Goal: Information Seeking & Learning: Learn about a topic

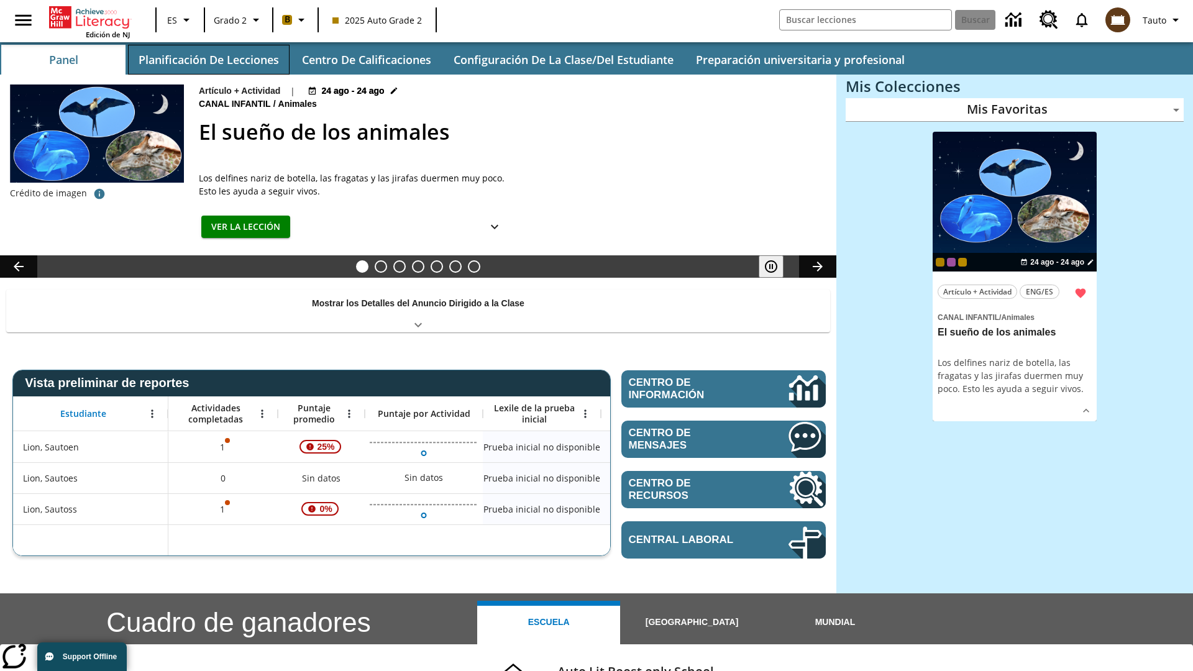
click at [208, 60] on button "Planificación de lecciones" at bounding box center [209, 60] width 162 height 30
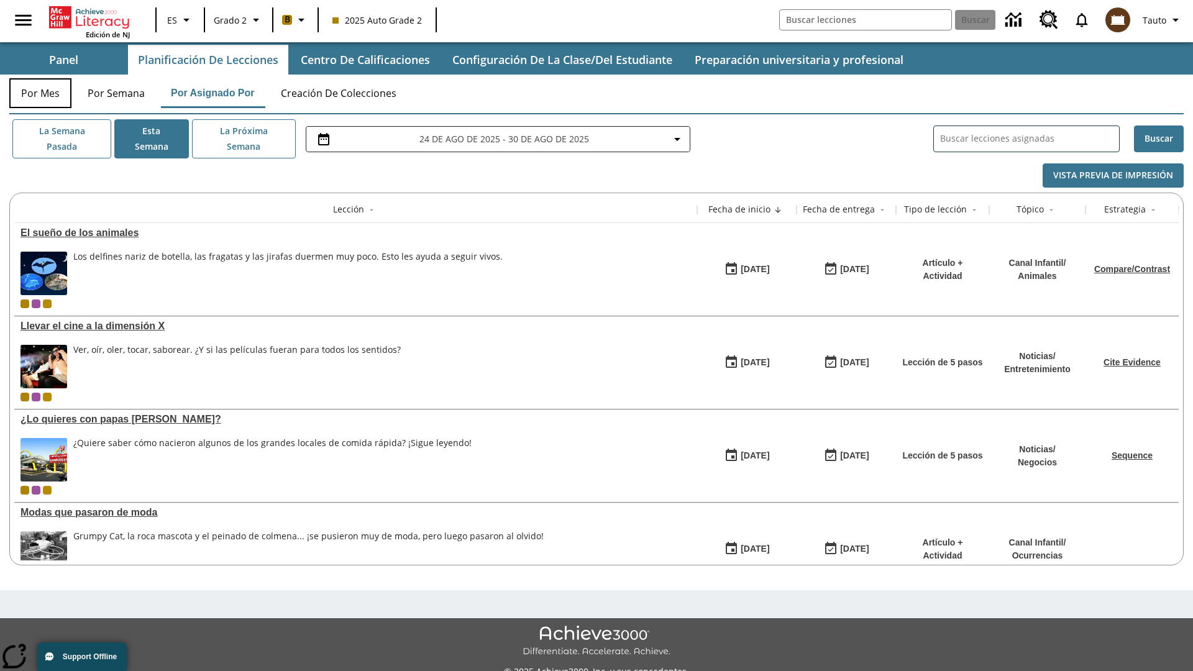
click at [40, 93] on button "Por mes" at bounding box center [40, 93] width 62 height 30
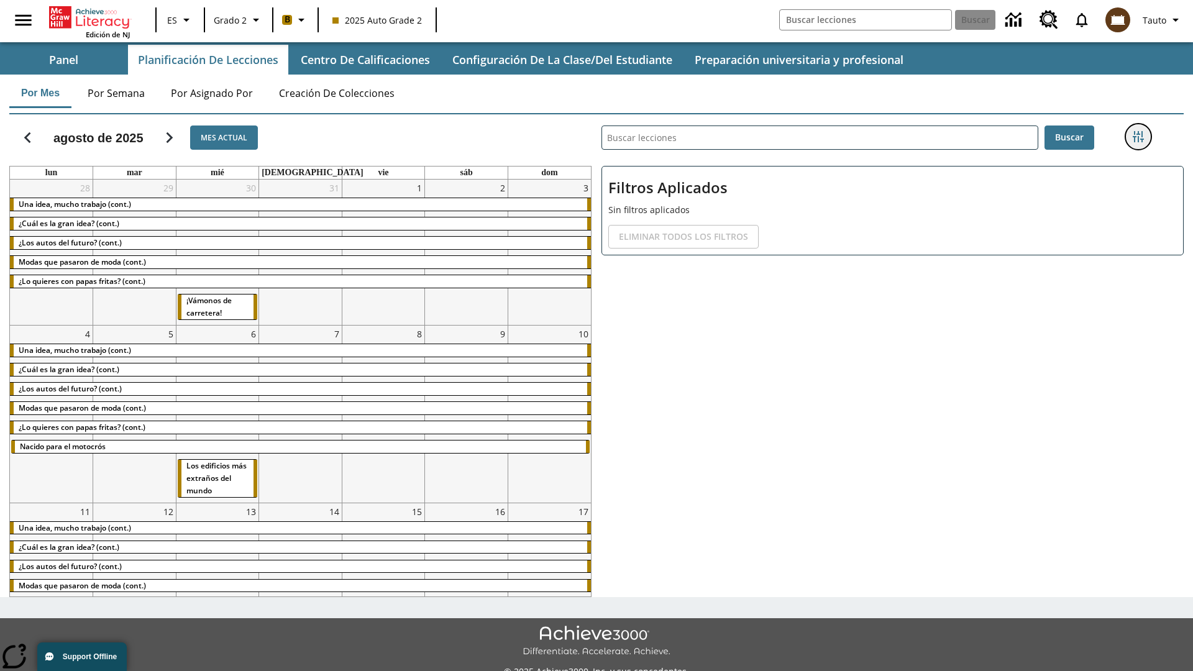
click at [1138, 137] on icon "Menú lateral de filtros" at bounding box center [1138, 136] width 11 height 11
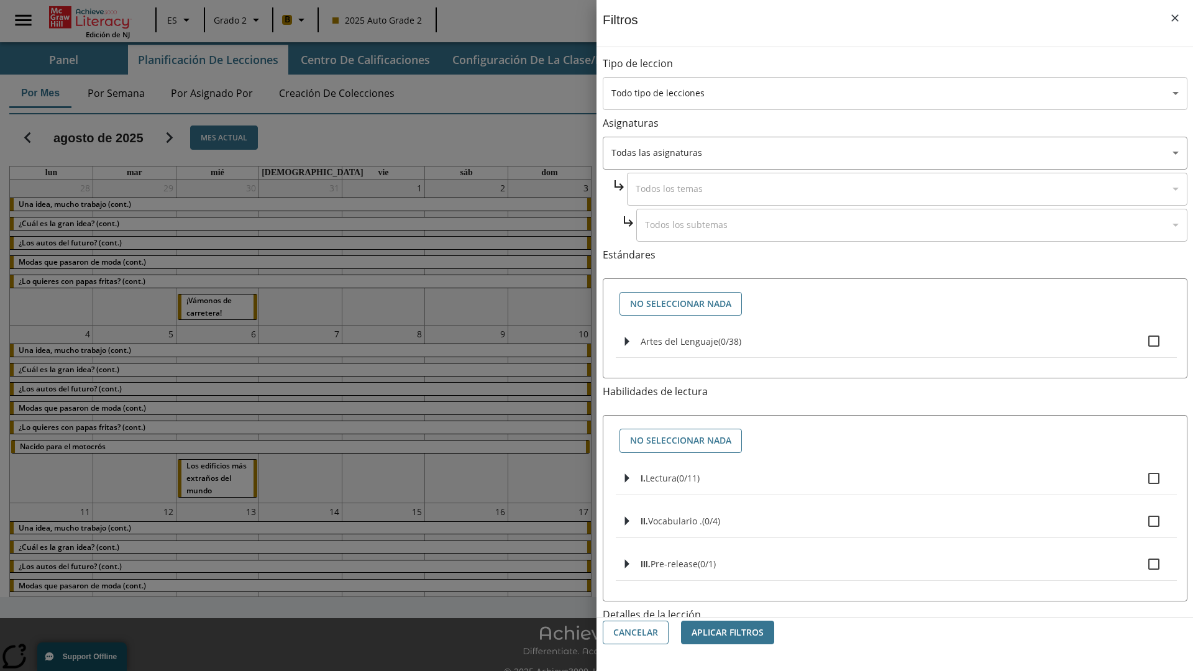
click at [895, 93] on body "[MEDICAL_DATA] al contenido principal Edición de NJ ES Grado 2 B 2025 Auto Grad…" at bounding box center [596, 349] width 1193 height 699
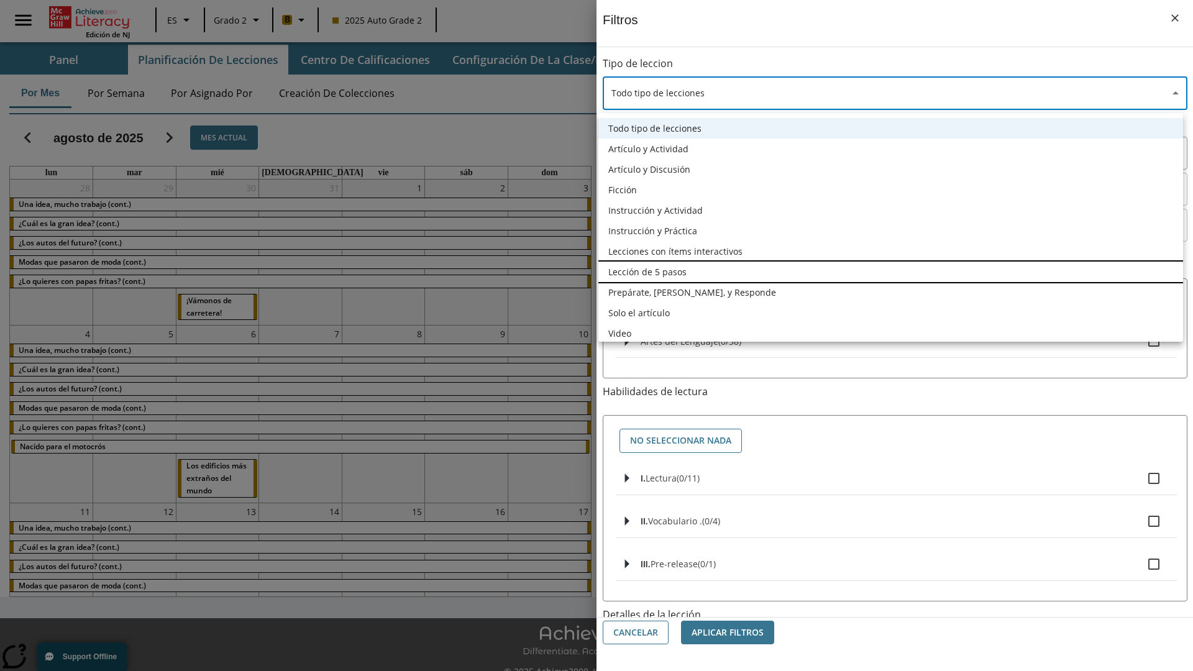
click at [891, 272] on li "Lección de 5 pasos" at bounding box center [890, 272] width 585 height 21
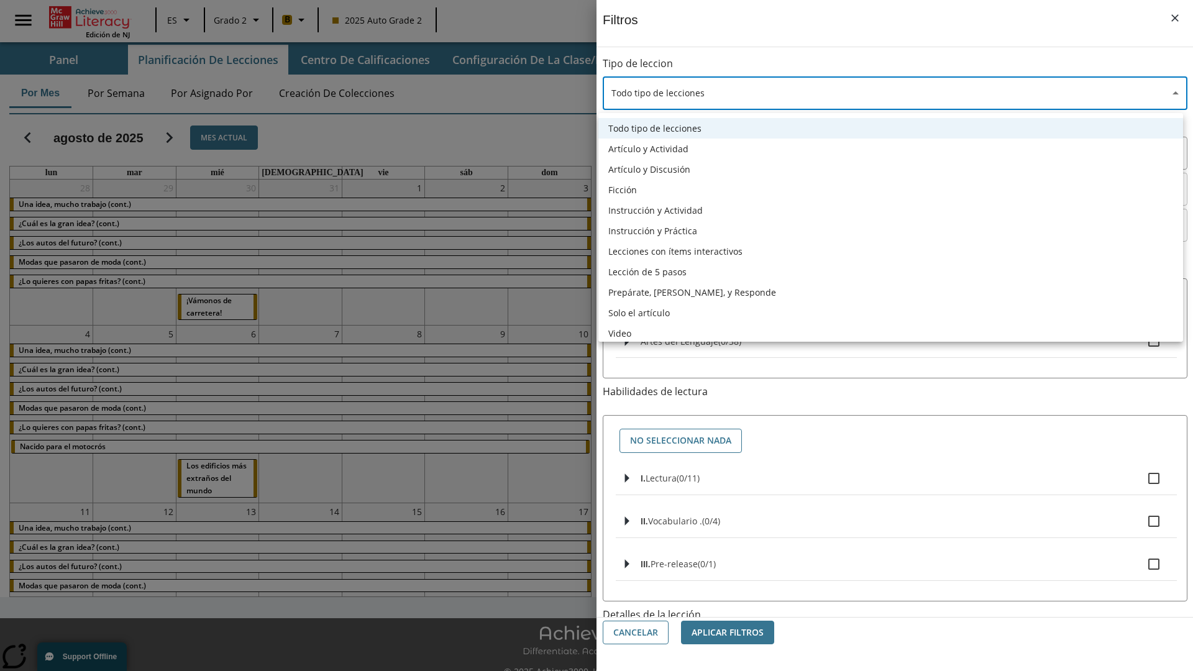
type input "1"
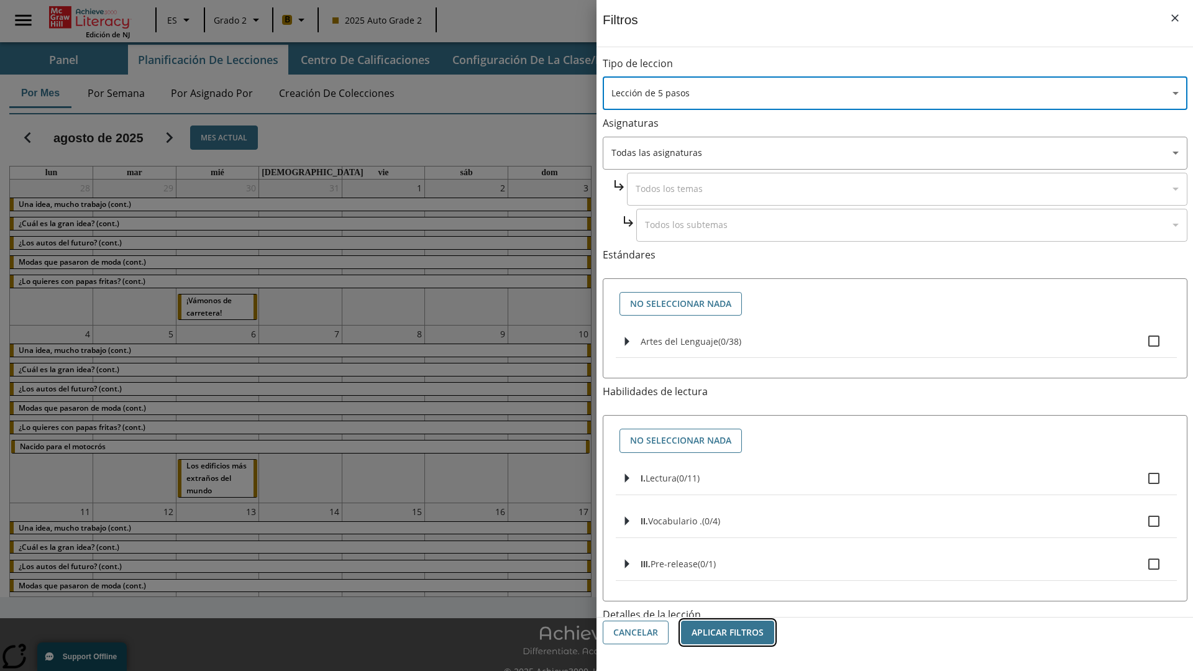
click at [728, 633] on button "Aplicar Filtros" at bounding box center [727, 633] width 93 height 24
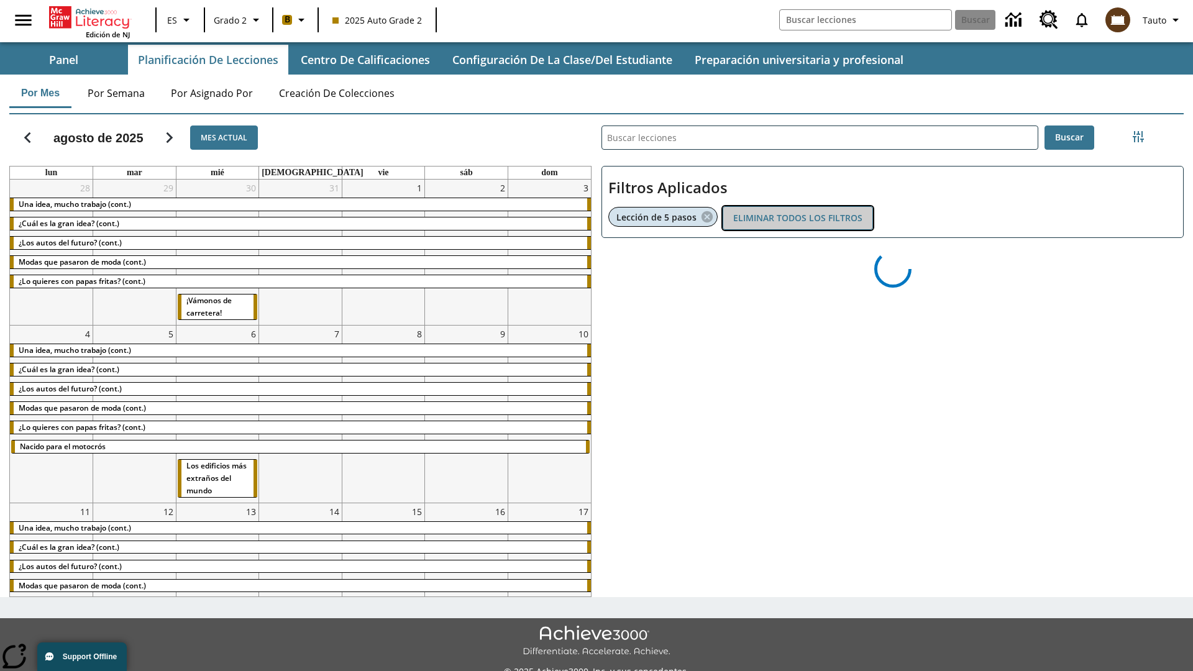
click at [798, 218] on button "Eliminar todos los filtros" at bounding box center [798, 218] width 150 height 24
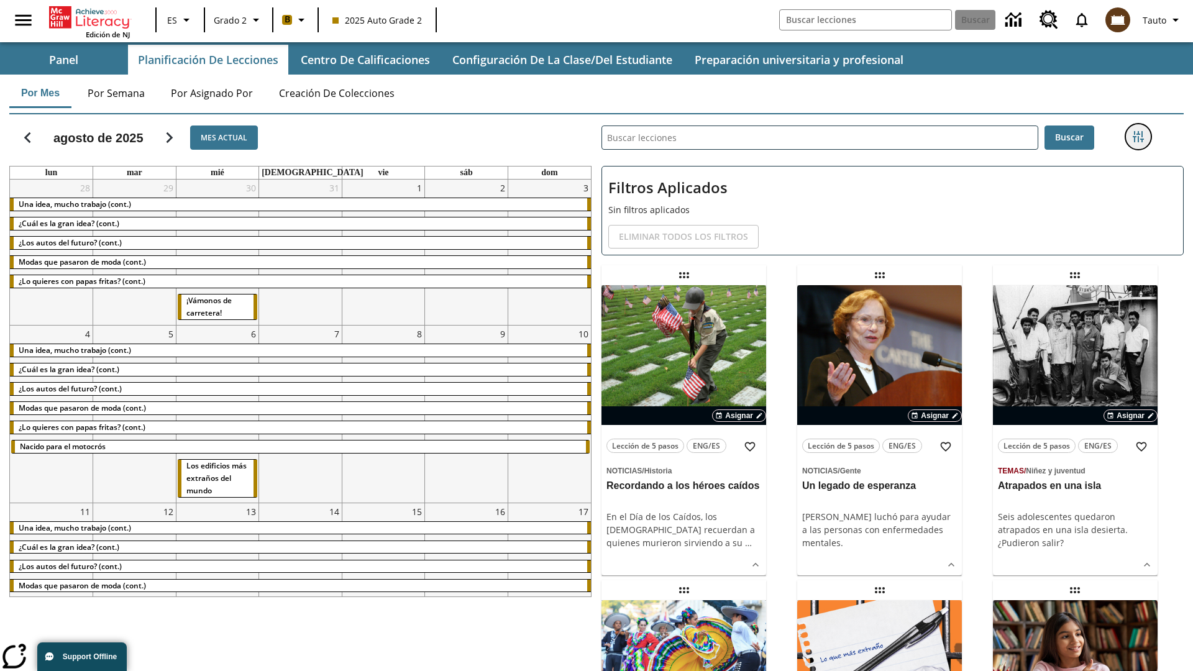
click at [1138, 137] on icon "Menú lateral de filtros" at bounding box center [1138, 136] width 11 height 11
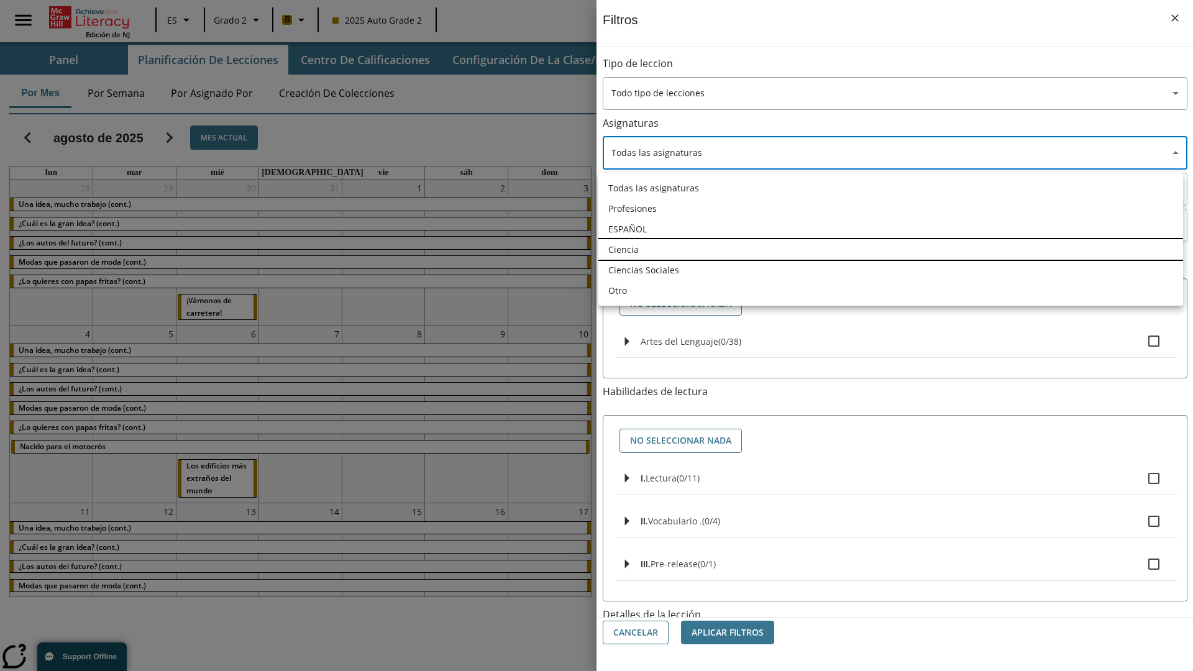
click at [891, 249] on li "Ciencia" at bounding box center [890, 249] width 585 height 21
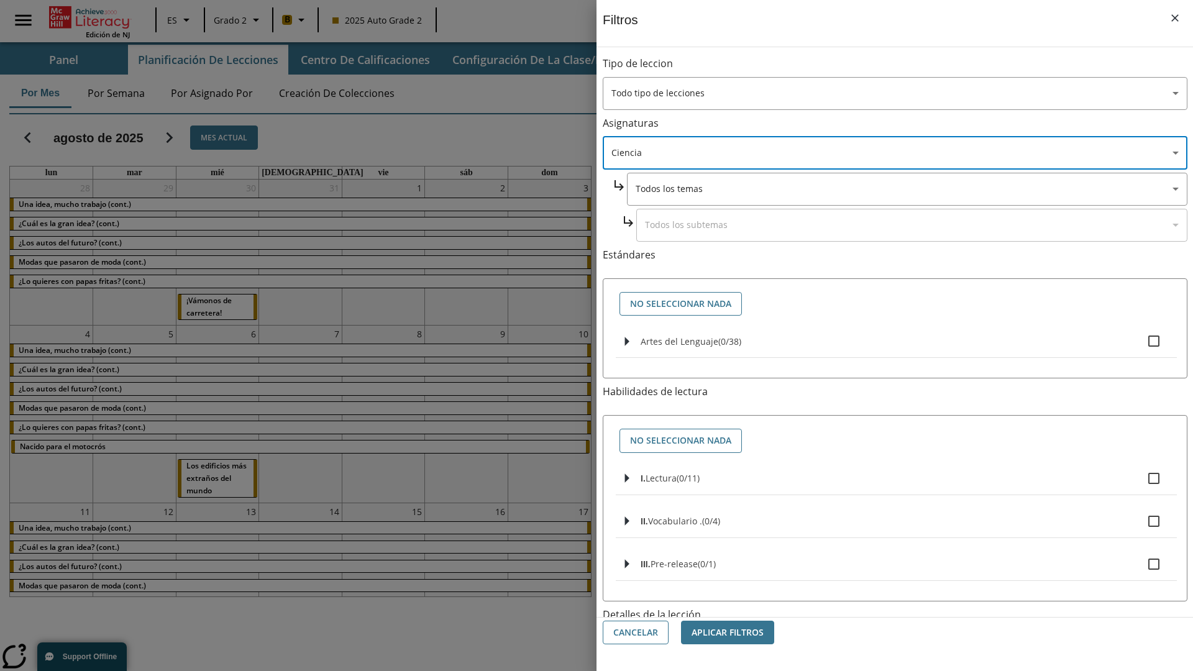
type input "2"
click at [728, 633] on button "Aplicar Filtros" at bounding box center [727, 633] width 93 height 24
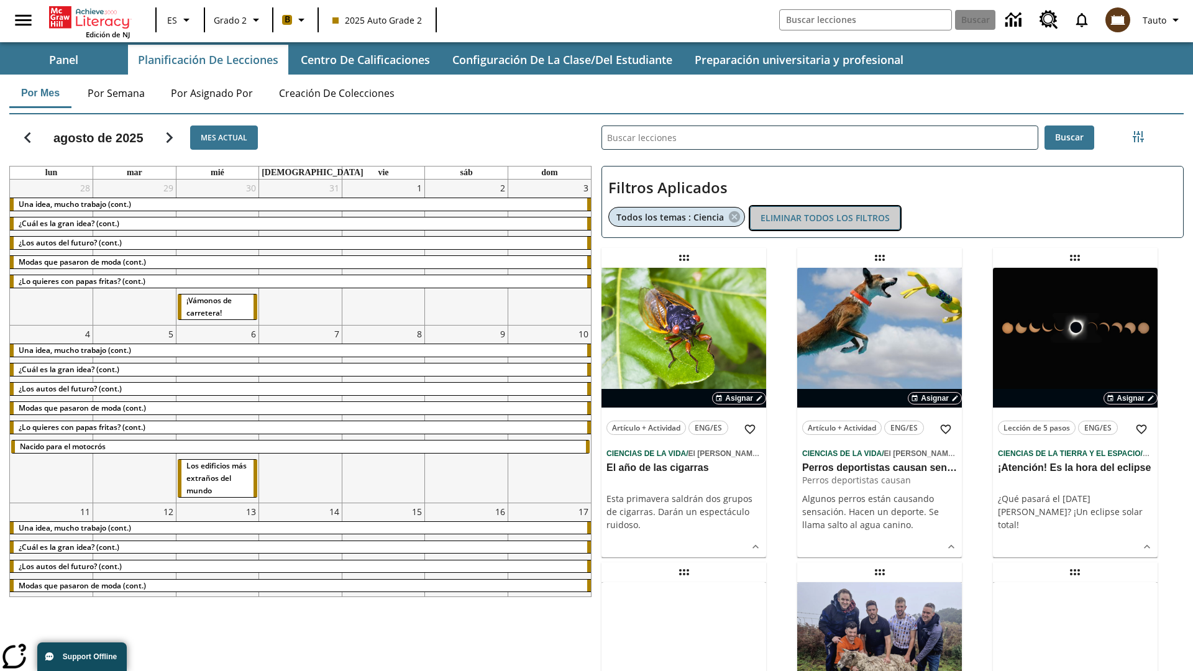
click at [825, 218] on button "Eliminar todos los filtros" at bounding box center [825, 218] width 150 height 24
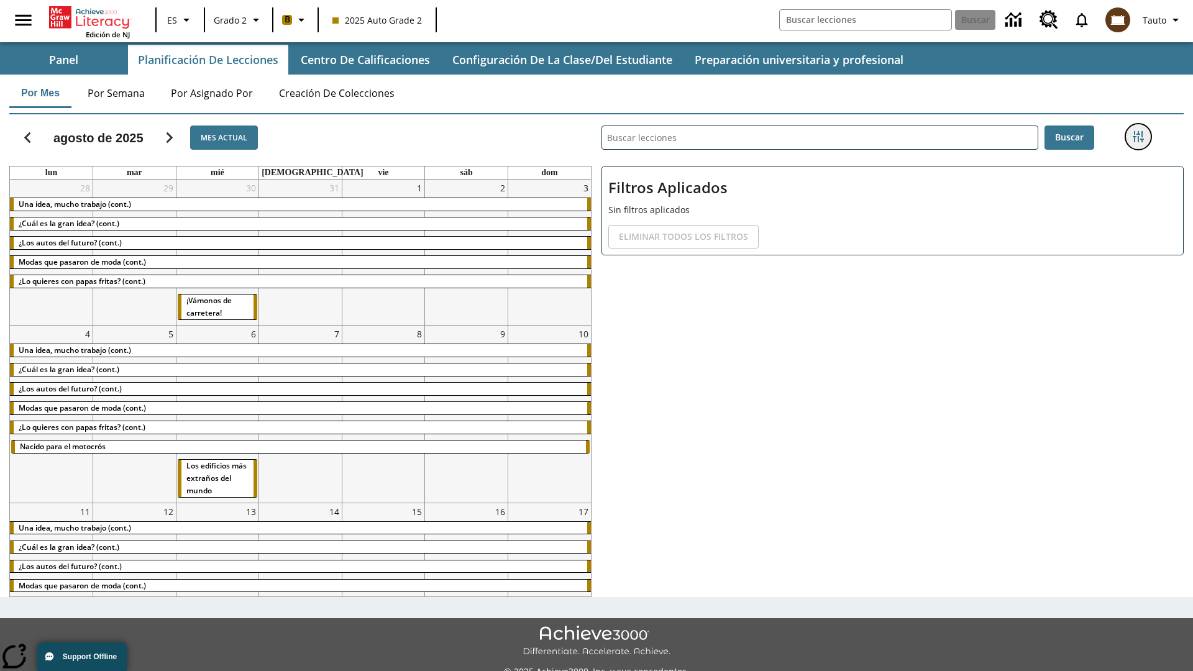
click at [1138, 137] on icon "Menú lateral de filtros" at bounding box center [1138, 136] width 11 height 11
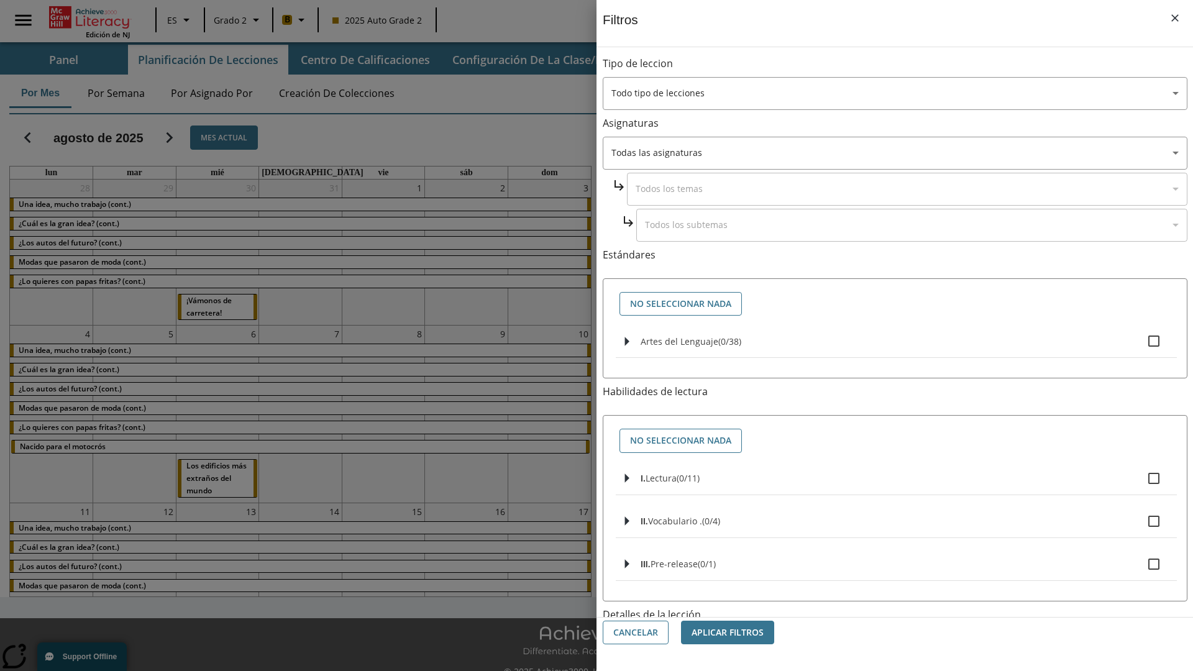
click at [679, 341] on span "Artes del Lenguaje" at bounding box center [680, 342] width 78 height 12
click at [1141, 341] on input "Artes del Lenguaje ( 0 / 38 )" at bounding box center [1154, 341] width 26 height 26
checkbox input "true"
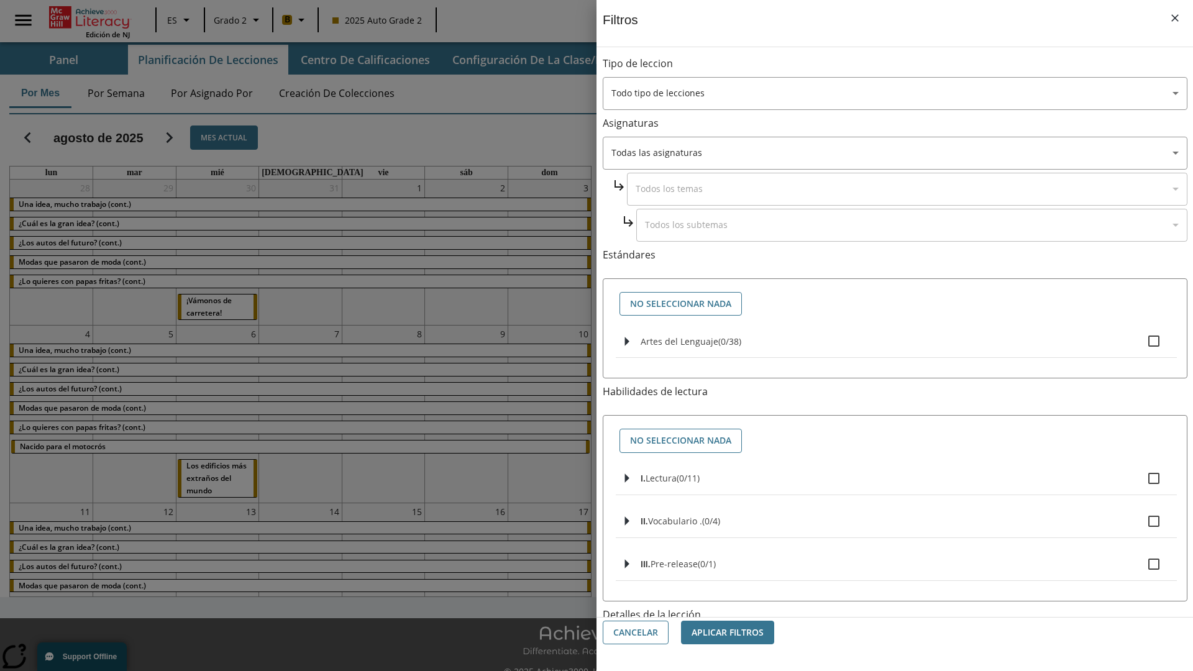
checkbox input "true"
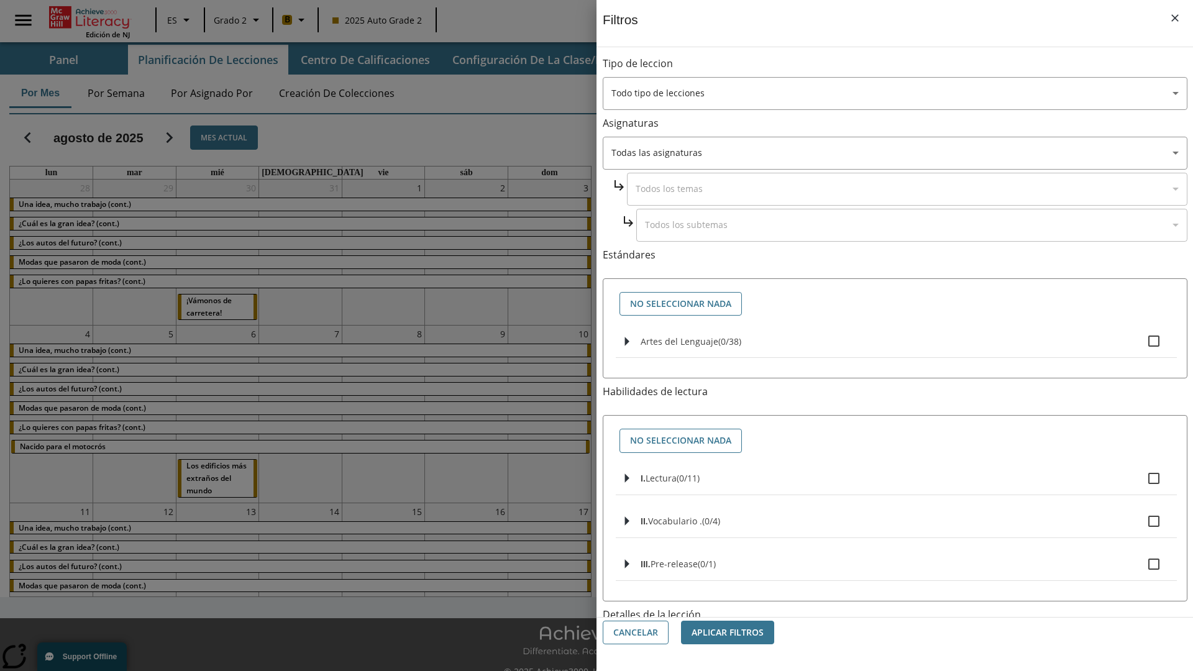
checkbox input "true"
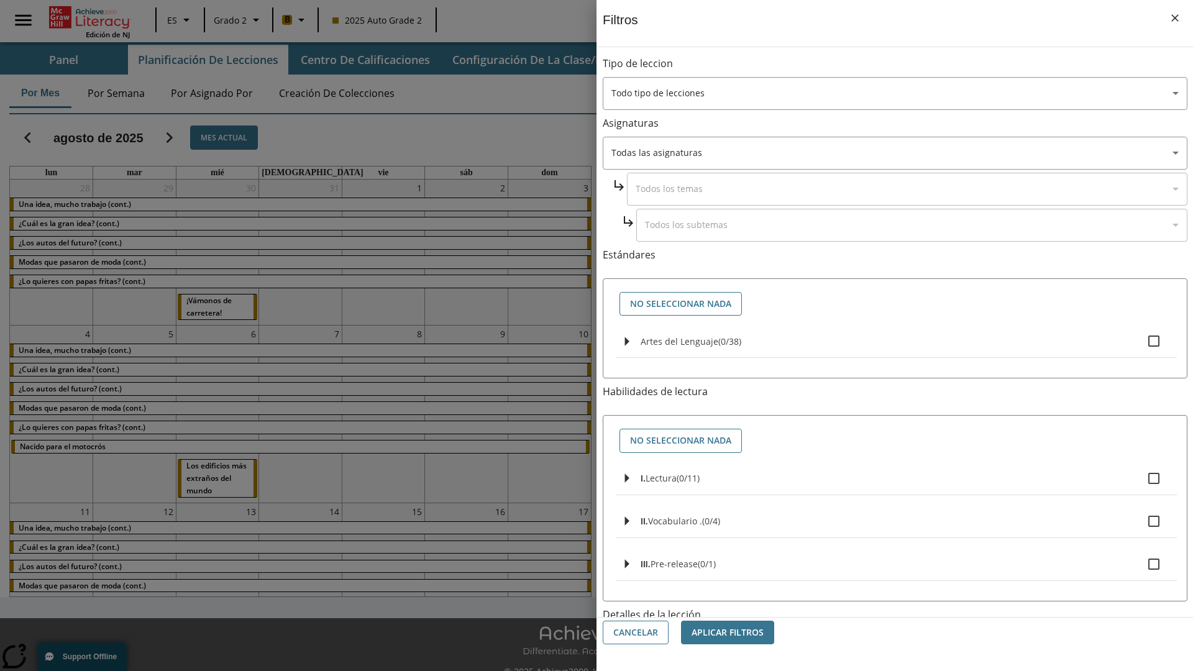
checkbox input "true"
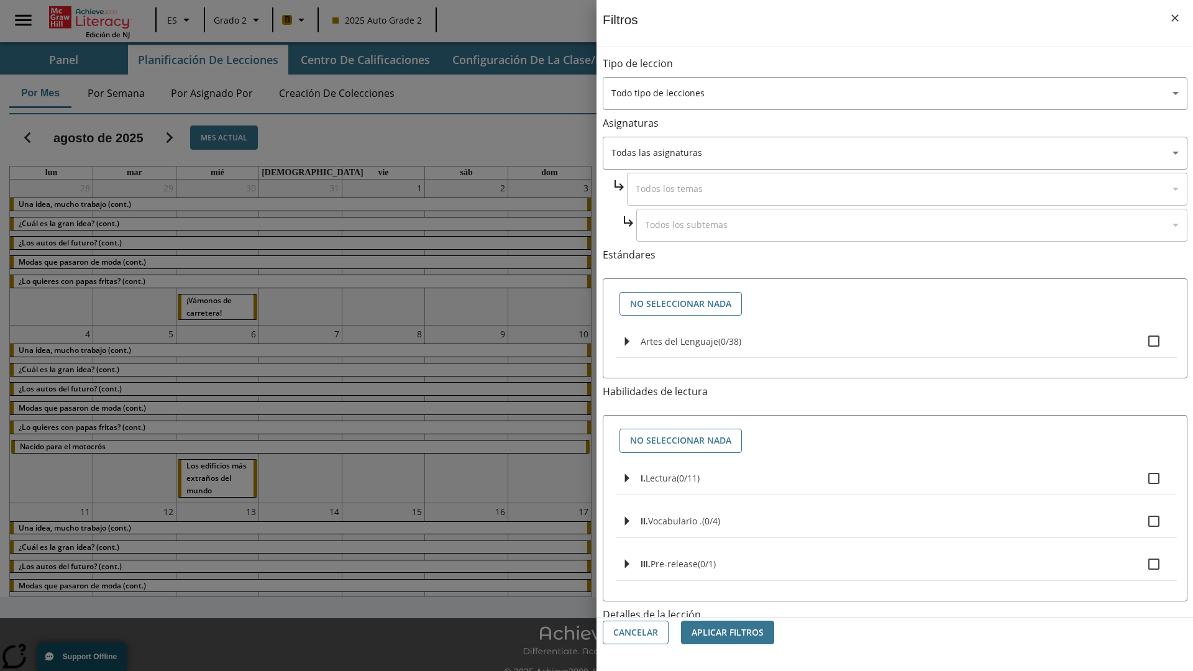
checkbox input "true"
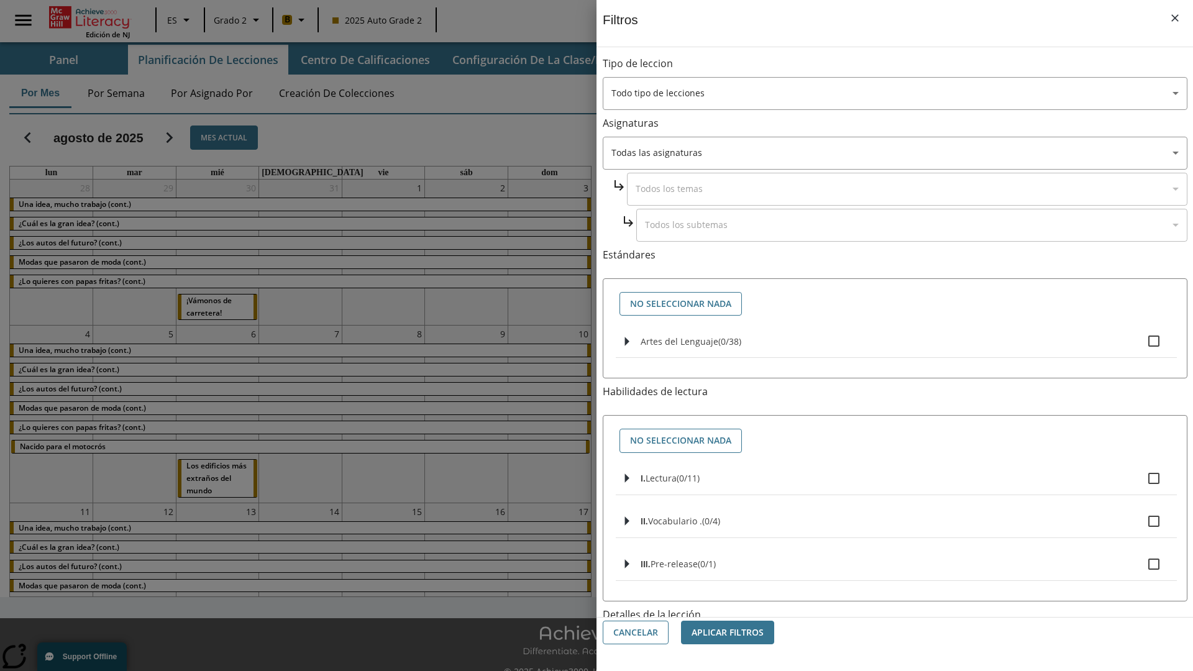
checkbox input "true"
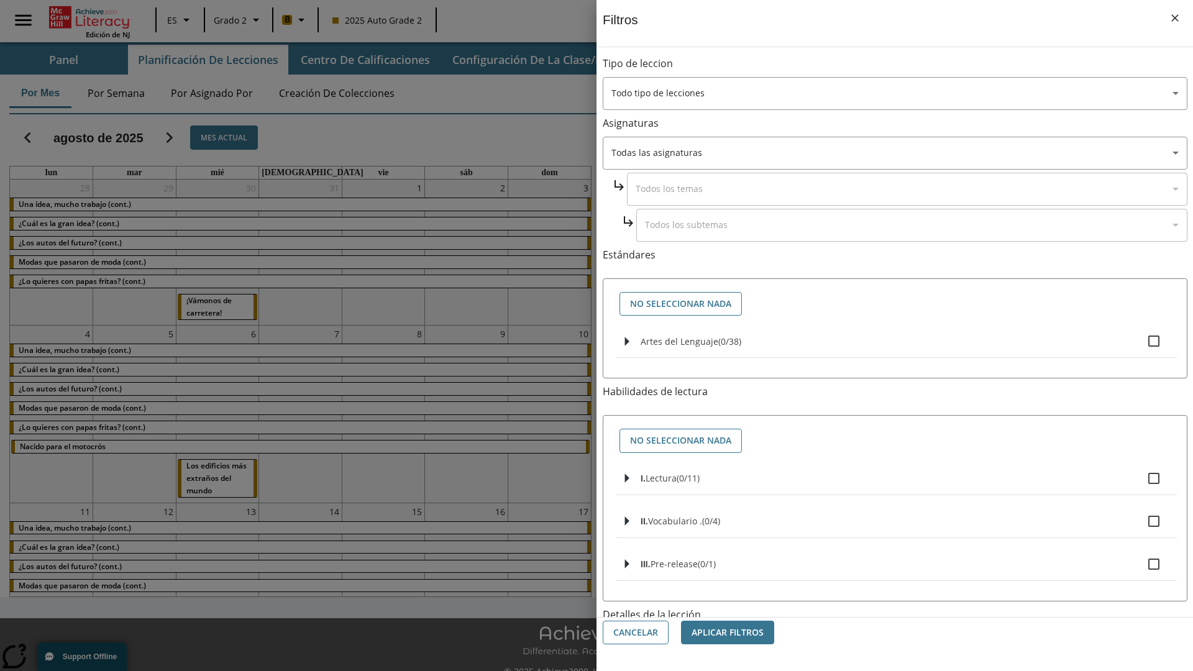
checkbox input "true"
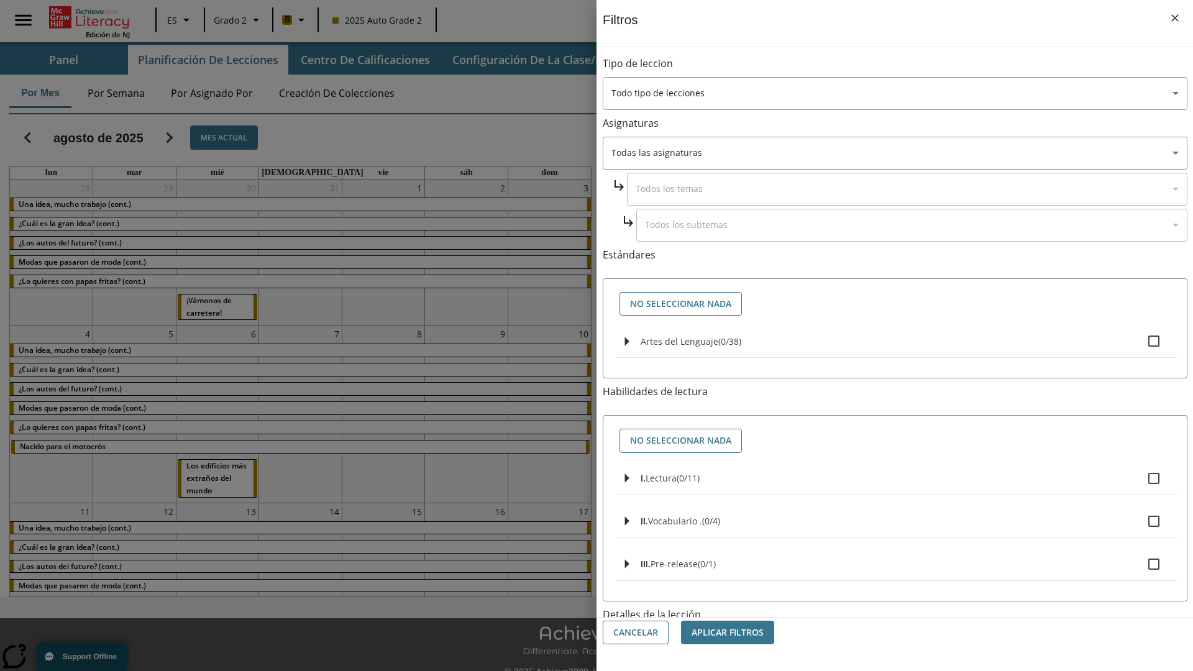
checkbox input "true"
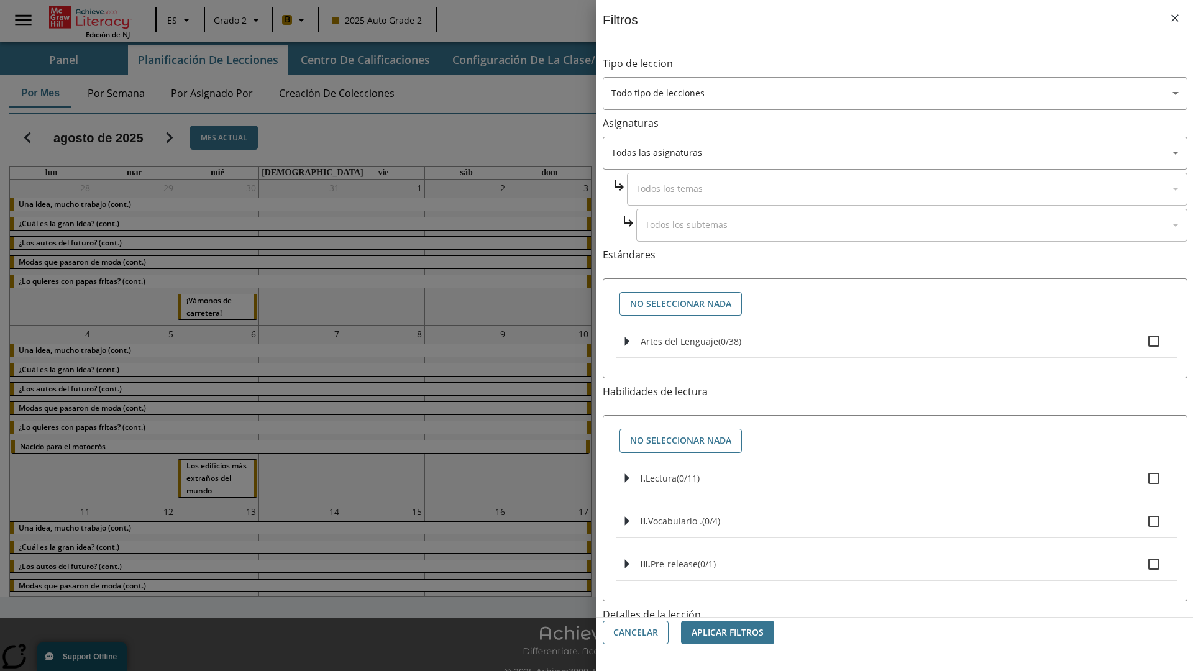
checkbox input "true"
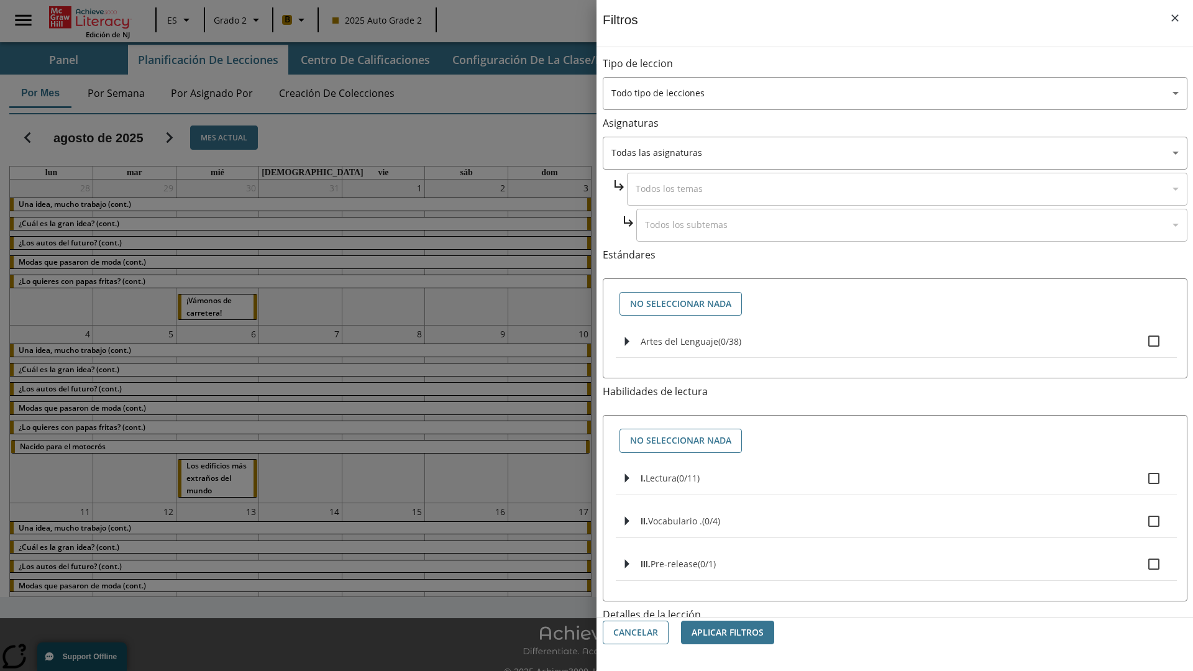
checkbox input "true"
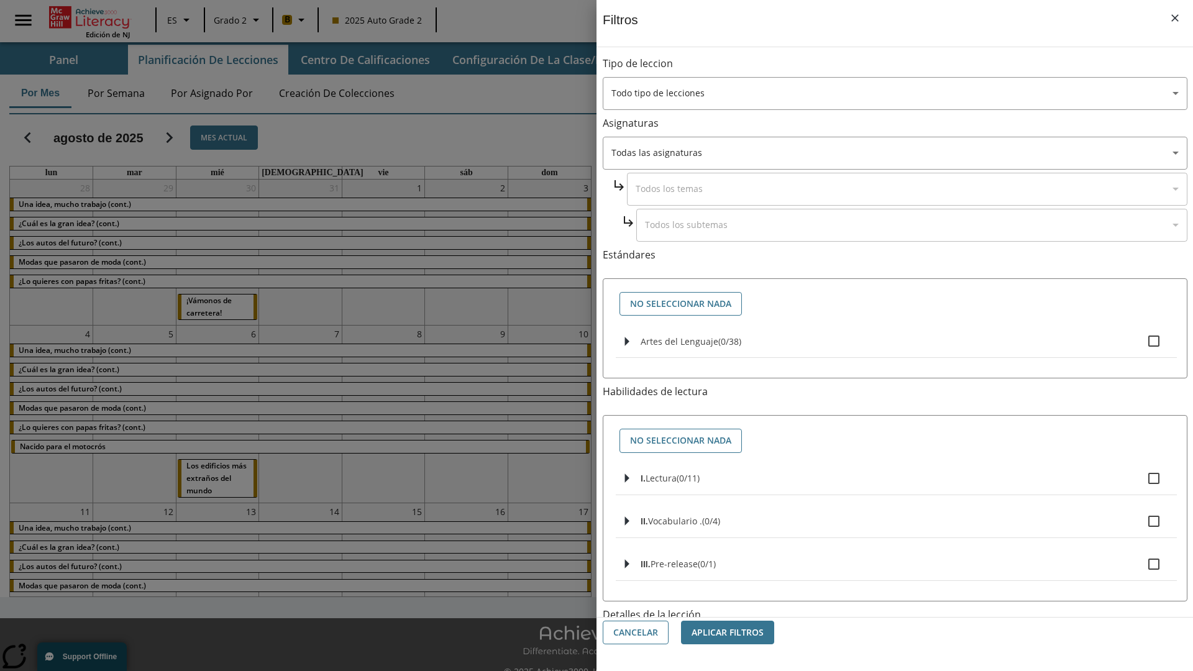
checkbox input "true"
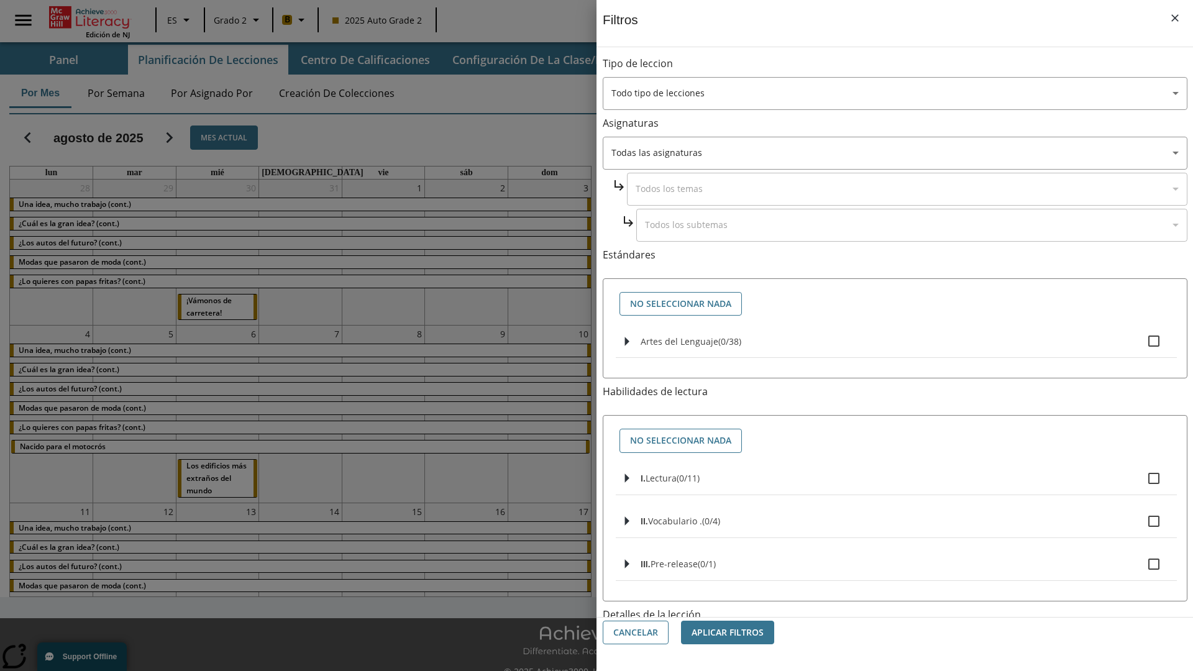
checkbox input "true"
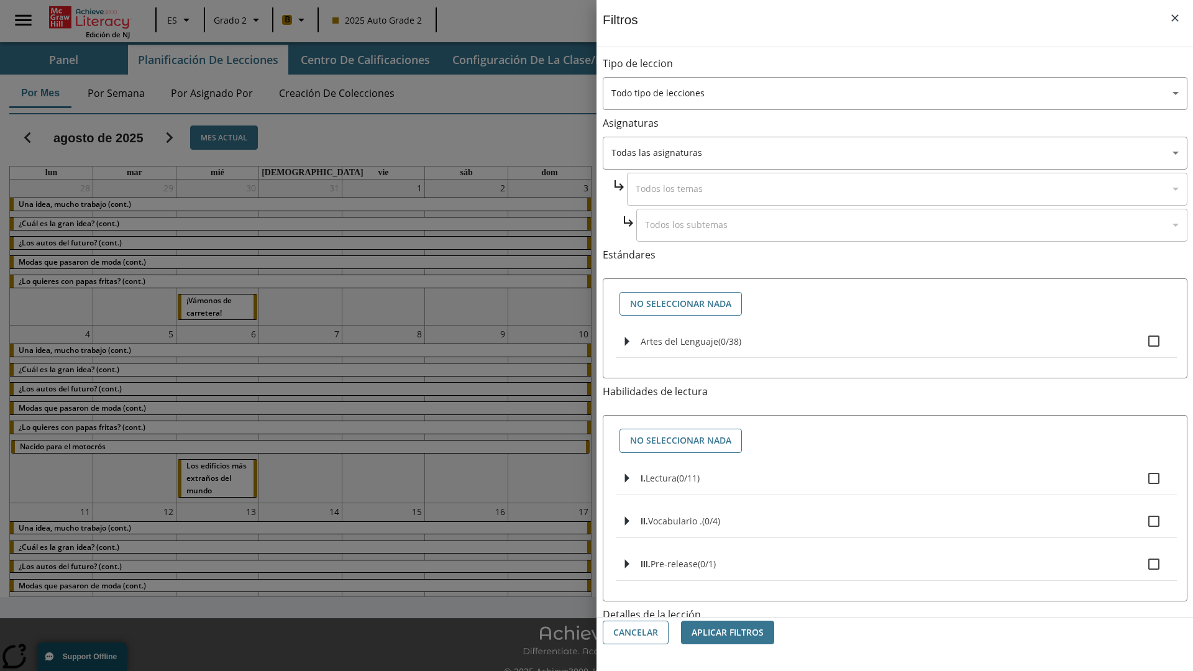
checkbox input "true"
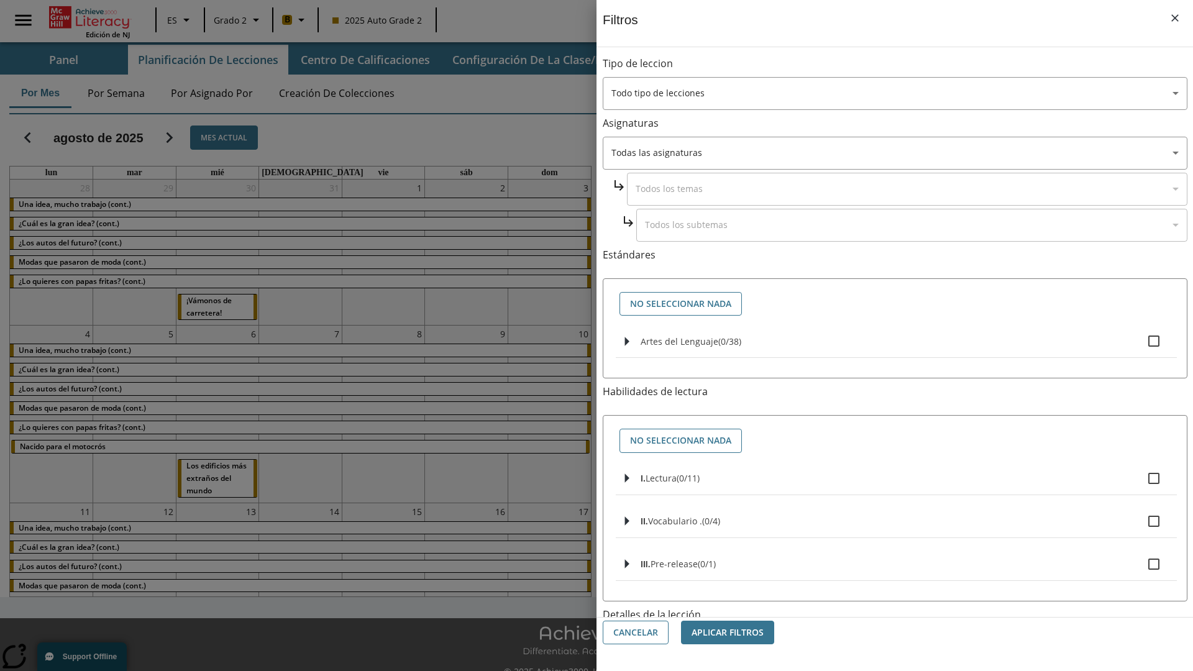
checkbox input "true"
click at [728, 633] on button "Aplicar Filtros" at bounding box center [727, 633] width 93 height 24
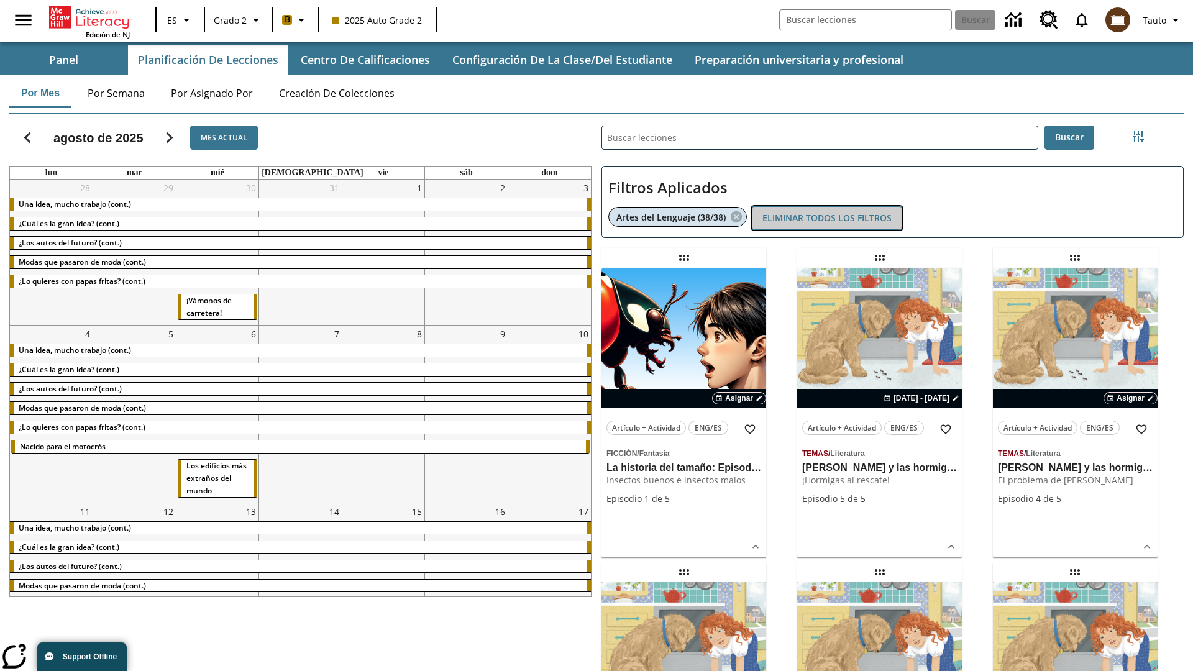
click at [827, 218] on button "Eliminar todos los filtros" at bounding box center [827, 218] width 150 height 24
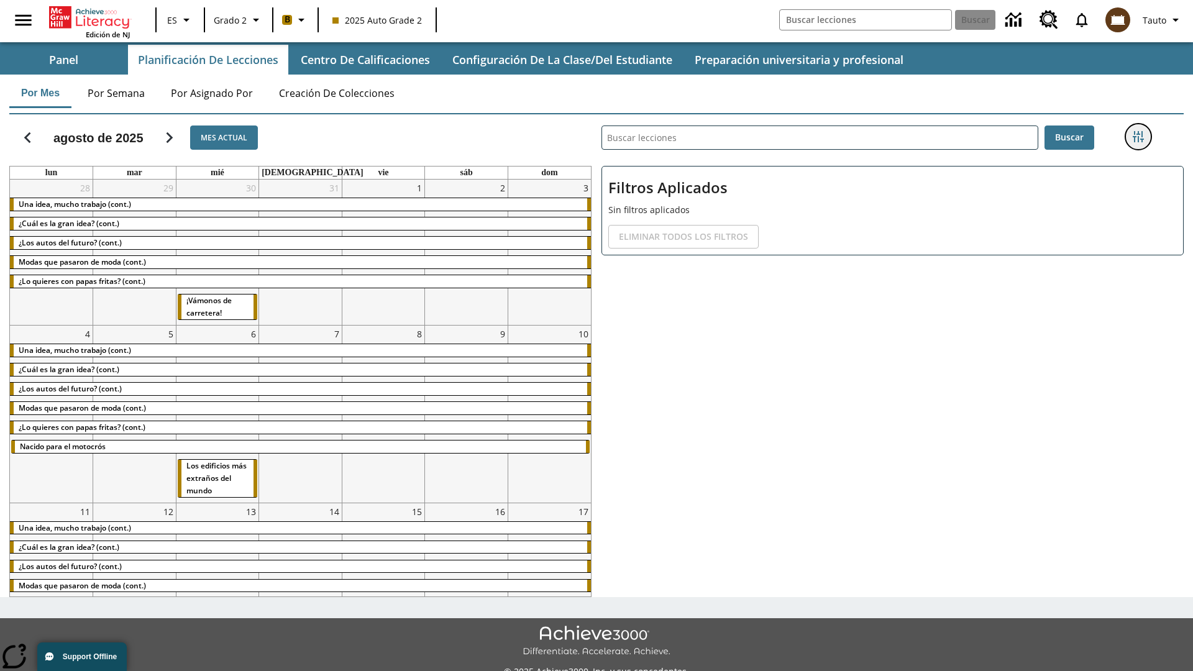
click at [1138, 137] on icon "Menú lateral de filtros" at bounding box center [1138, 136] width 11 height 11
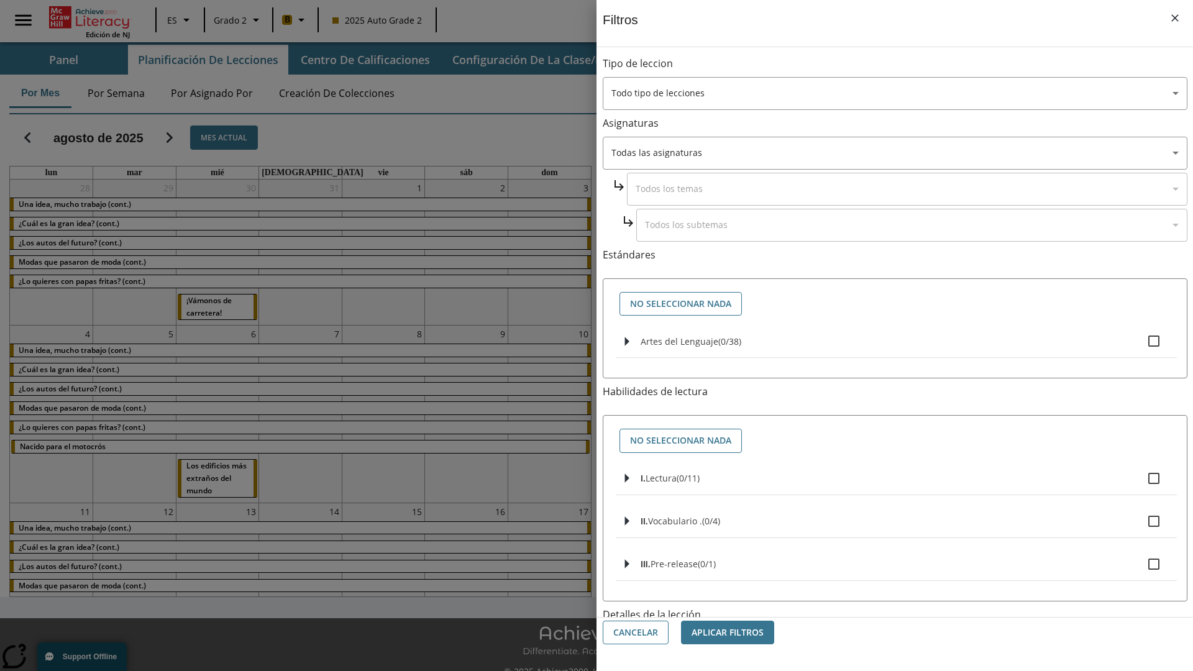
click at [896, 479] on label "I. Lectura ( 0 / 11 )" at bounding box center [904, 478] width 526 height 26
click at [1141, 479] on input "I. Lectura ( 0 / 11 )" at bounding box center [1154, 478] width 26 height 26
checkbox input "true"
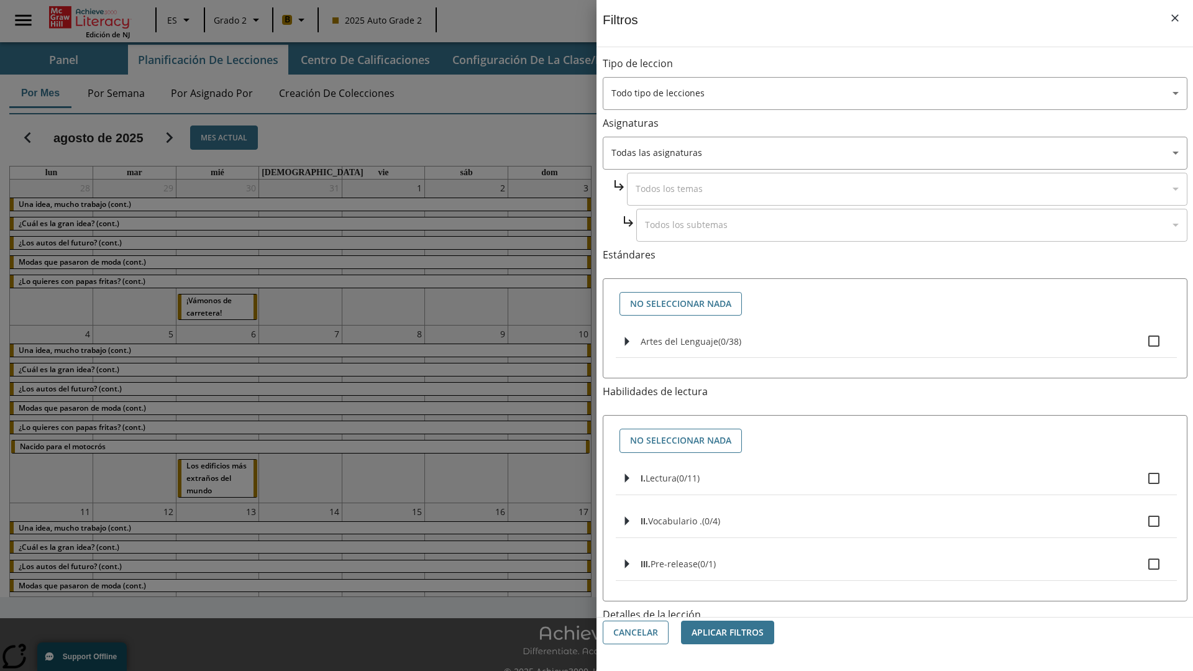
checkbox input "true"
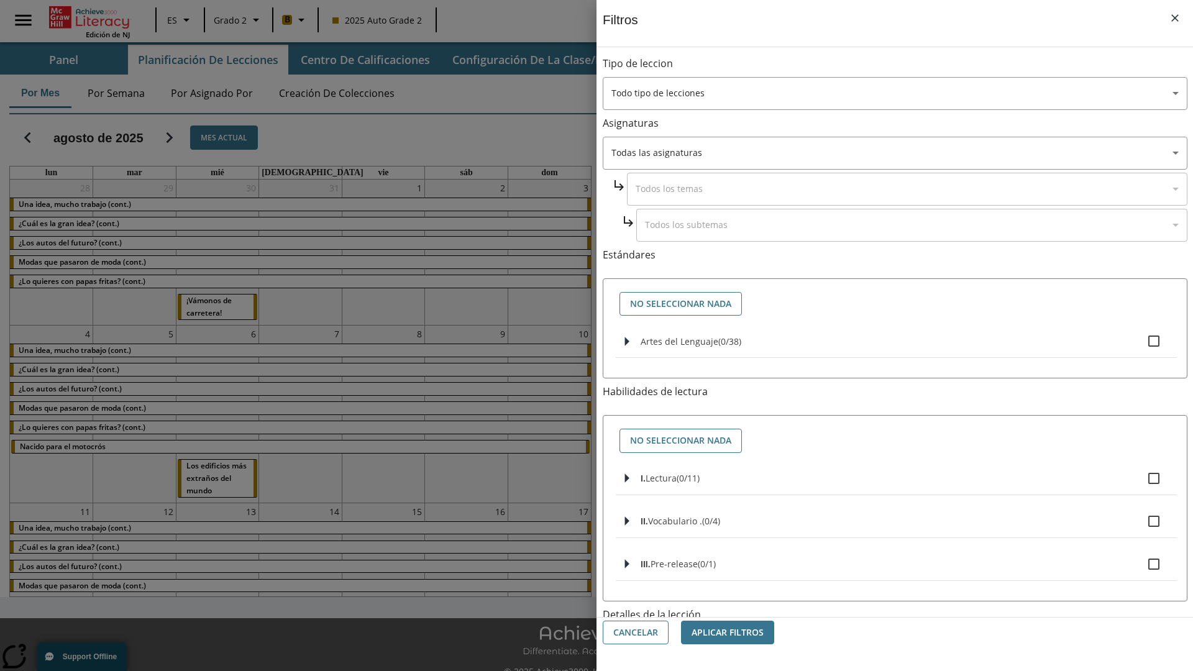
checkbox input "true"
click at [728, 633] on button "Aplicar Filtros" at bounding box center [727, 633] width 93 height 24
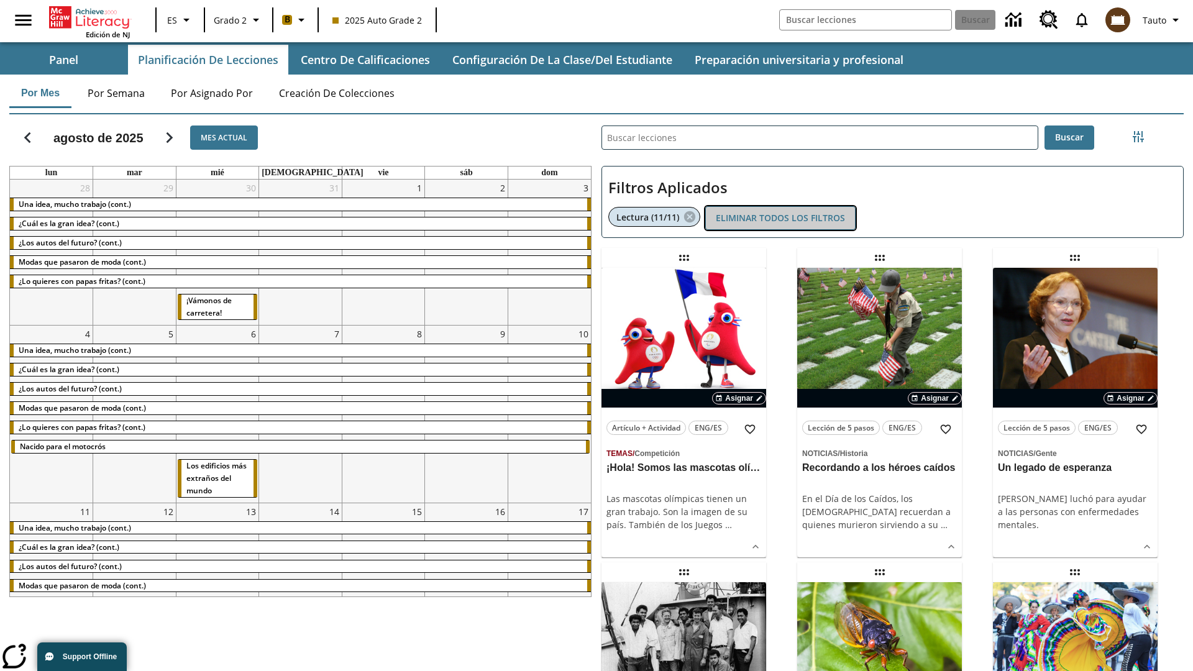
click at [781, 218] on button "Eliminar todos los filtros" at bounding box center [780, 218] width 150 height 24
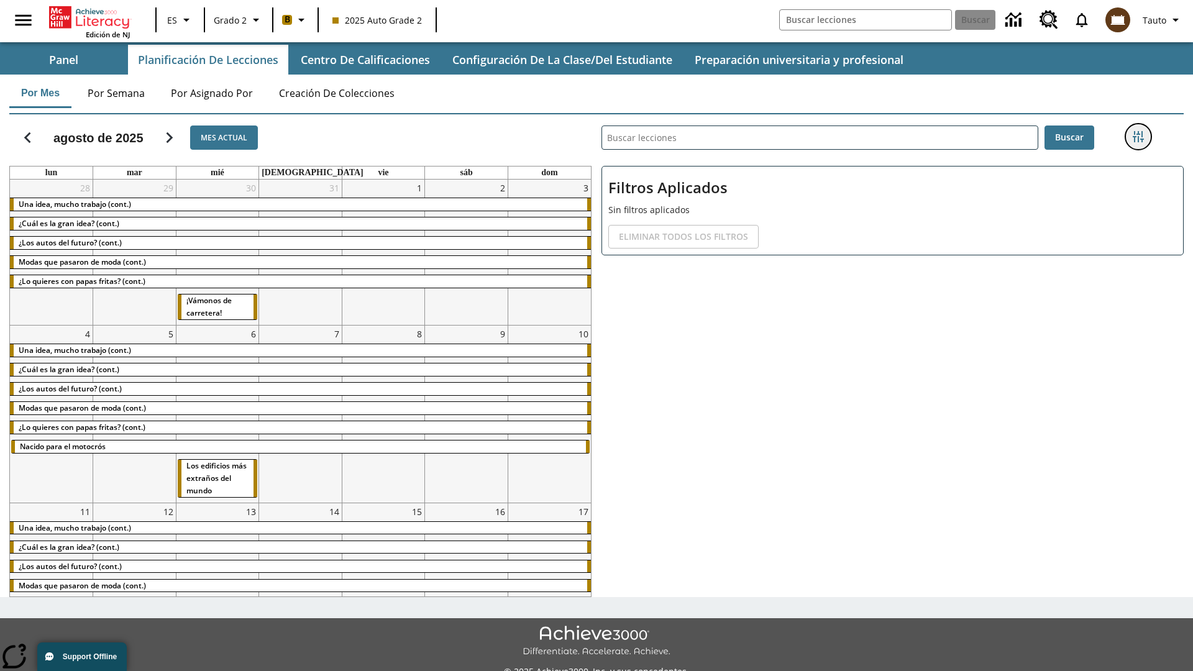
click at [1138, 137] on icon "Menú lateral de filtros" at bounding box center [1138, 136] width 11 height 11
